Goal: Task Accomplishment & Management: Manage account settings

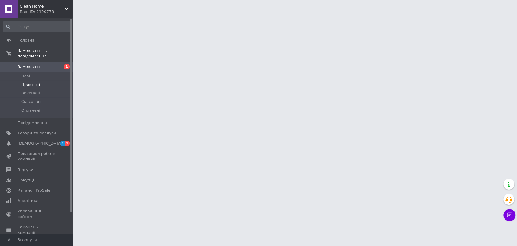
click at [34, 82] on span "Прийняті" at bounding box center [30, 84] width 19 height 5
click at [36, 141] on span "[DEMOGRAPHIC_DATA]" at bounding box center [40, 143] width 45 height 5
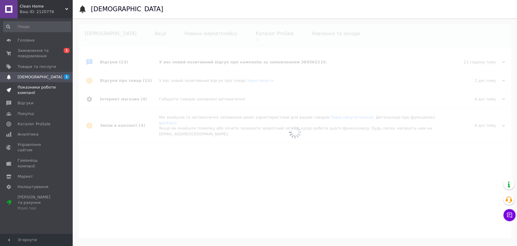
click at [26, 90] on span "Показники роботи компанії" at bounding box center [37, 89] width 38 height 11
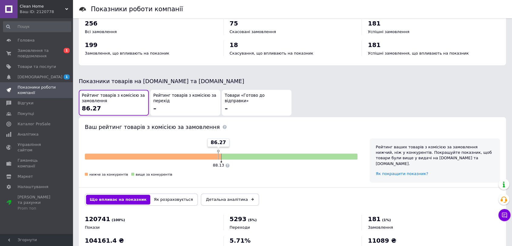
scroll to position [67, 0]
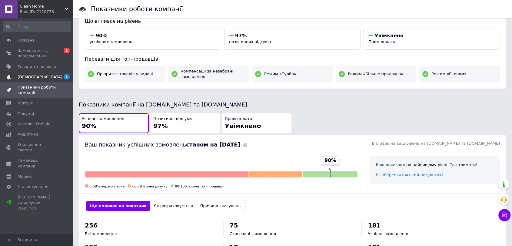
click at [34, 76] on span "[DEMOGRAPHIC_DATA]" at bounding box center [40, 76] width 45 height 5
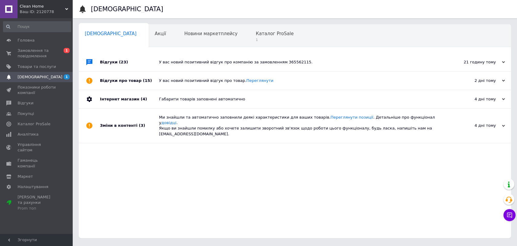
click at [269, 61] on div "У вас новий позитивний відгук про компанію за замовленням 365562115." at bounding box center [301, 61] width 285 height 5
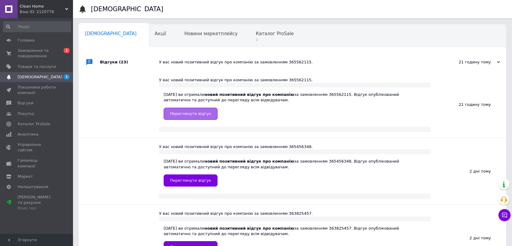
click at [200, 114] on span "Переглянути відгук" at bounding box center [190, 113] width 41 height 5
click at [45, 53] on span "Замовлення та повідомлення" at bounding box center [37, 53] width 38 height 11
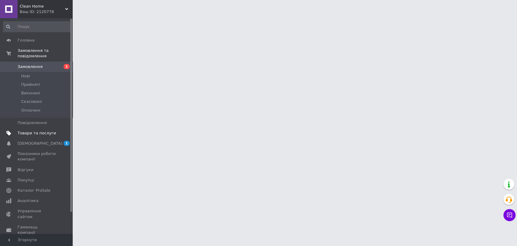
click at [31, 130] on span "Товари та послуги" at bounding box center [37, 132] width 38 height 5
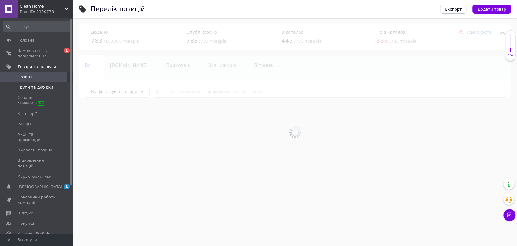
click at [38, 87] on span "Групи та добірки" at bounding box center [36, 86] width 36 height 5
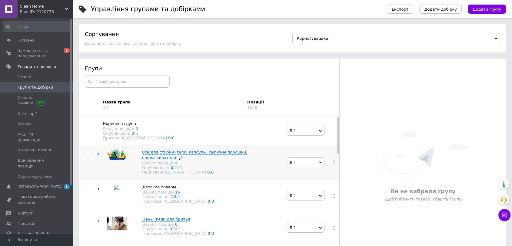
click at [177, 154] on span "Все для стирки (гели, капсулы, сыпучие порошки, ополаскиватели)" at bounding box center [194, 155] width 105 height 10
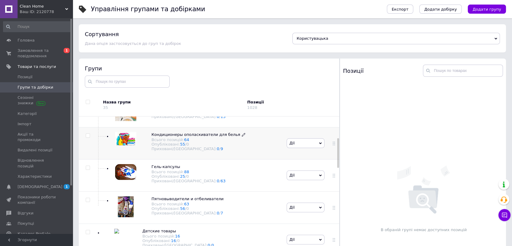
scroll to position [101, 0]
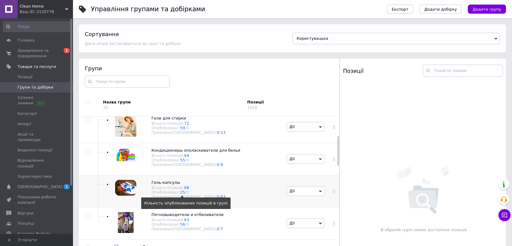
drag, startPoint x: 178, startPoint y: 195, endPoint x: 246, endPoint y: 200, distance: 67.8
click at [246, 200] on div "Гель-капсулы Всього позицій: 88 Опубліковані: 25 Кількість опублікованих позиці…" at bounding box center [191, 191] width 188 height 32
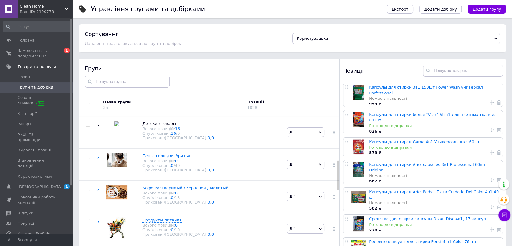
scroll to position [235, 0]
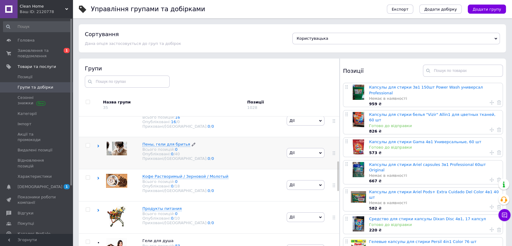
click at [170, 142] on span "Пены, гели для бритья" at bounding box center [166, 144] width 48 height 5
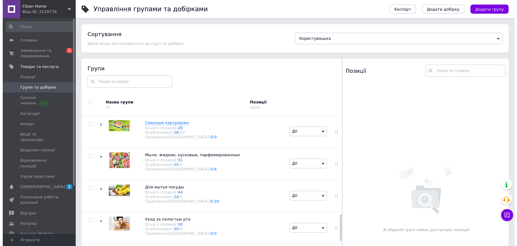
scroll to position [569, 0]
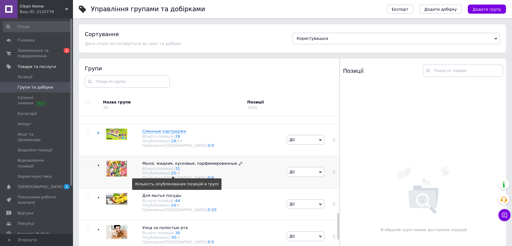
drag, startPoint x: 171, startPoint y: 174, endPoint x: 160, endPoint y: 170, distance: 11.3
click at [160, 170] on div "Всього позицій: 31" at bounding box center [192, 168] width 100 height 5
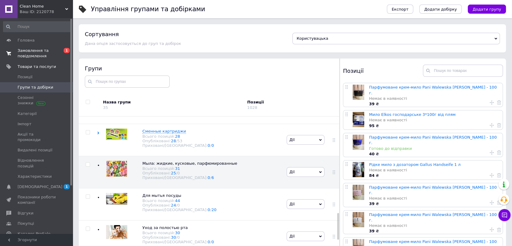
click at [34, 51] on span "Замовлення та повідомлення" at bounding box center [37, 53] width 38 height 11
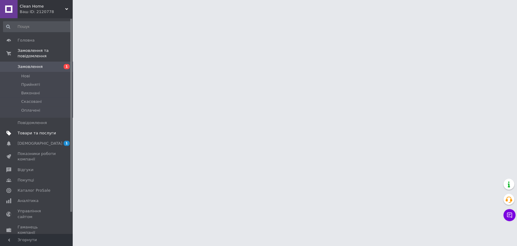
click at [32, 130] on span "Товари та послуги" at bounding box center [37, 132] width 38 height 5
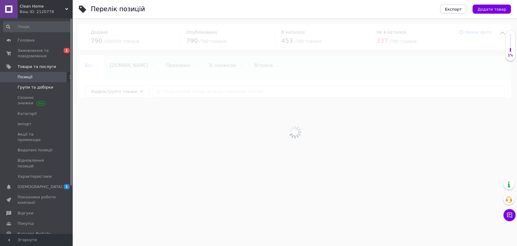
click at [38, 91] on link "Групи та добірки" at bounding box center [37, 87] width 74 height 10
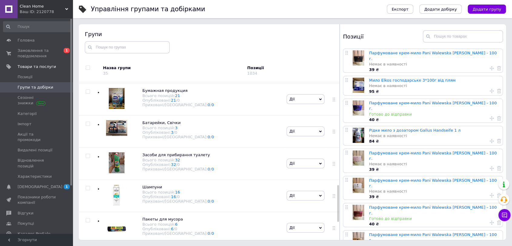
scroll to position [414, 0]
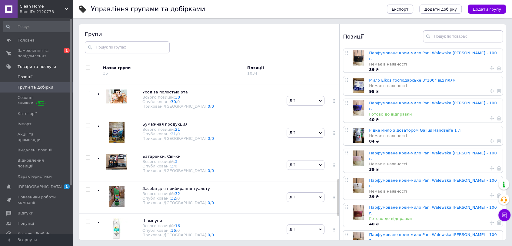
click at [34, 77] on span "Позиції" at bounding box center [37, 76] width 38 height 5
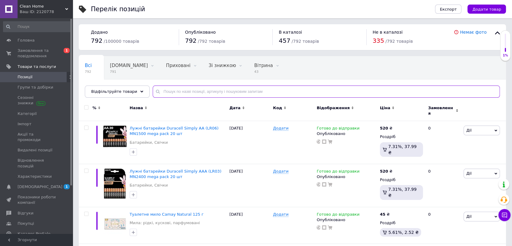
click at [206, 92] on input "text" at bounding box center [326, 91] width 347 height 12
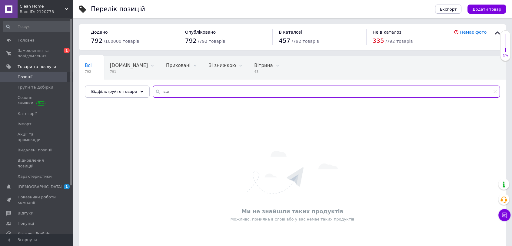
type input "ь"
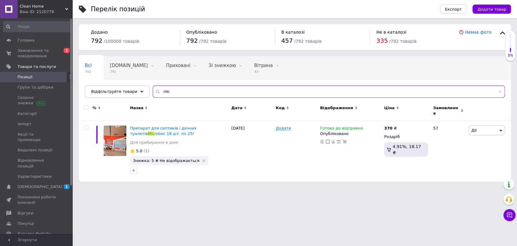
type input "mic"
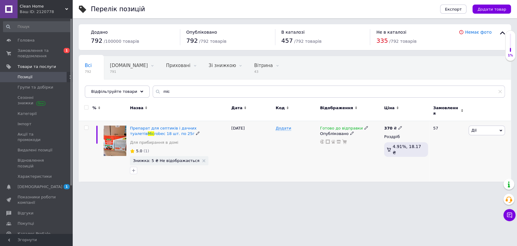
click at [398, 126] on icon at bounding box center [400, 128] width 4 height 4
type input "374"
click at [40, 92] on link "Групи та добірки" at bounding box center [37, 87] width 74 height 10
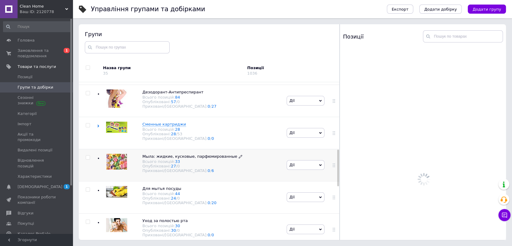
scroll to position [289, 0]
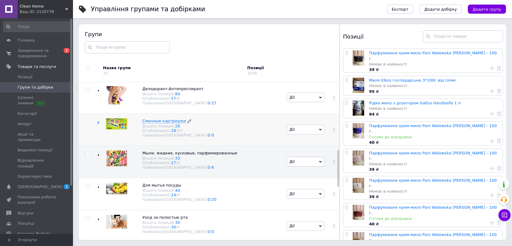
click at [163, 119] on span "Сменные картриджи" at bounding box center [164, 120] width 44 height 5
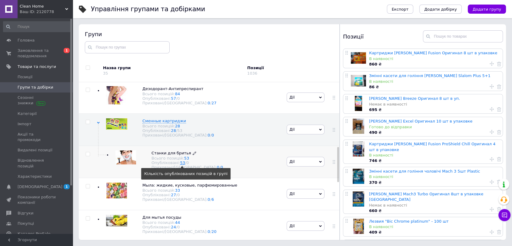
click at [180, 163] on link "53" at bounding box center [182, 162] width 5 height 5
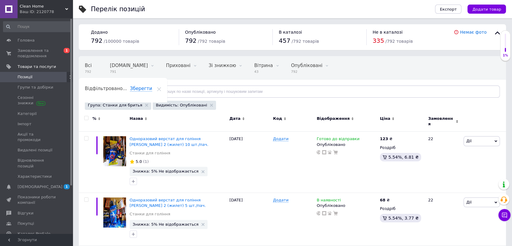
click at [336, 118] on span "Відображення" at bounding box center [332, 118] width 33 height 5
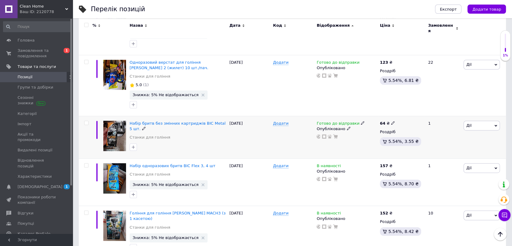
scroll to position [303, 0]
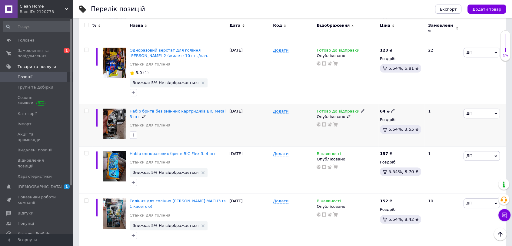
drag, startPoint x: 192, startPoint y: 101, endPoint x: 186, endPoint y: 128, distance: 27.0
click at [186, 130] on div at bounding box center [177, 135] width 99 height 10
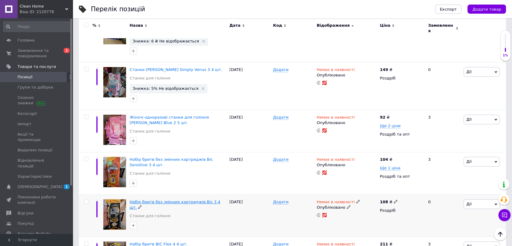
scroll to position [2355, 0]
